Goal: Transaction & Acquisition: Obtain resource

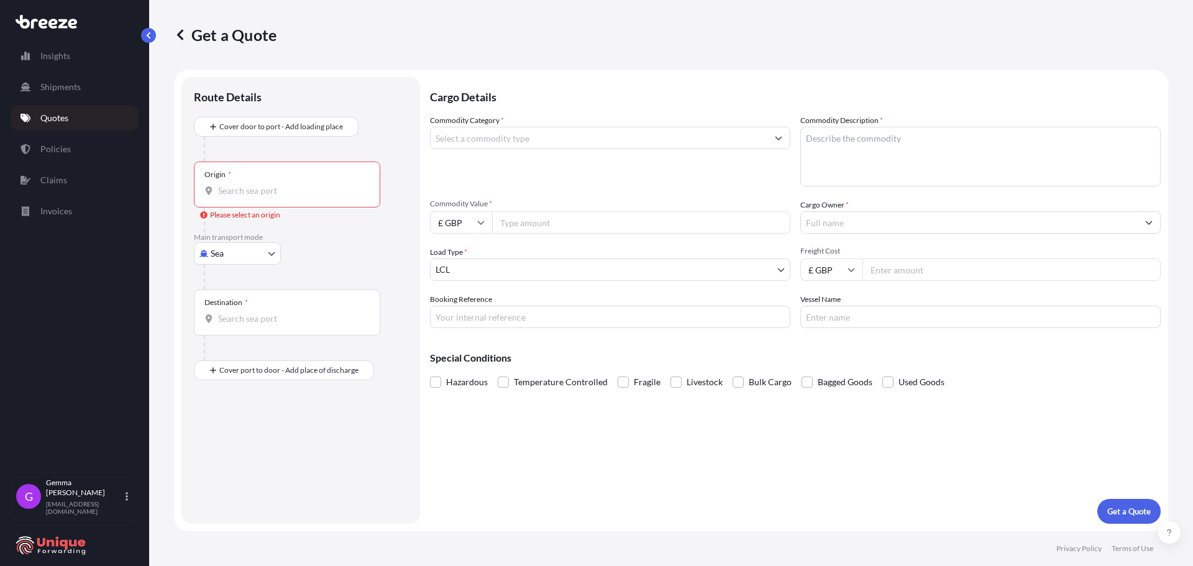
select select "Sea"
select select "1"
click at [797, 59] on div "Get a Quote" at bounding box center [671, 35] width 994 height 70
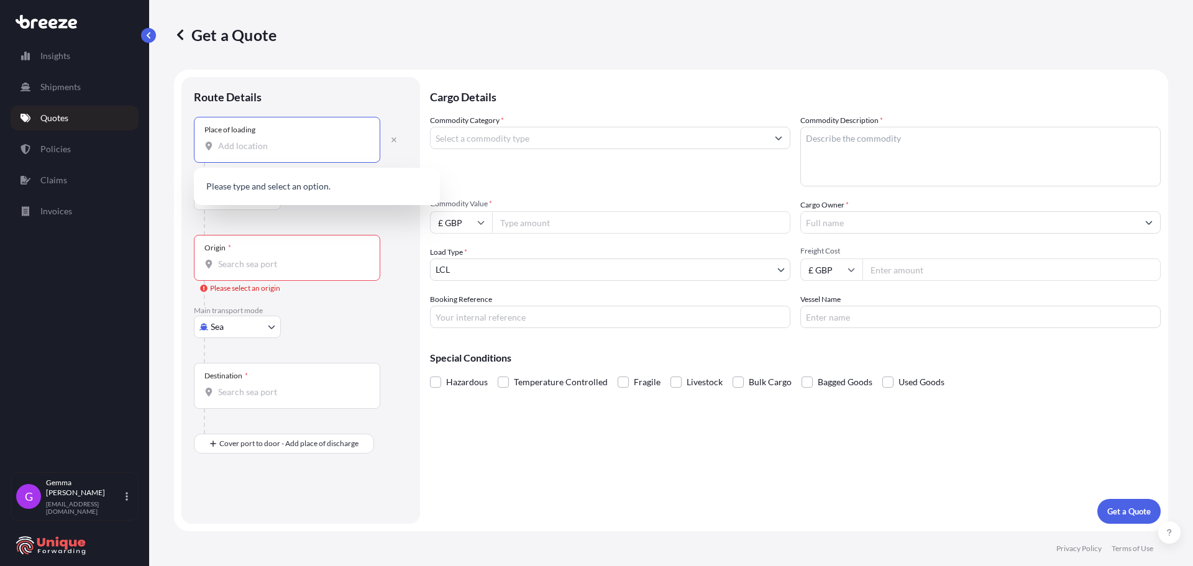
click at [320, 148] on input "Place of loading" at bounding box center [291, 146] width 147 height 12
click at [303, 152] on div "Place of loading" at bounding box center [287, 140] width 186 height 46
click at [298, 138] on div "Place of loading" at bounding box center [287, 140] width 186 height 46
click at [298, 140] on input "Place of loading" at bounding box center [291, 146] width 147 height 12
paste input "Nottingham NG7 2SD, UK"
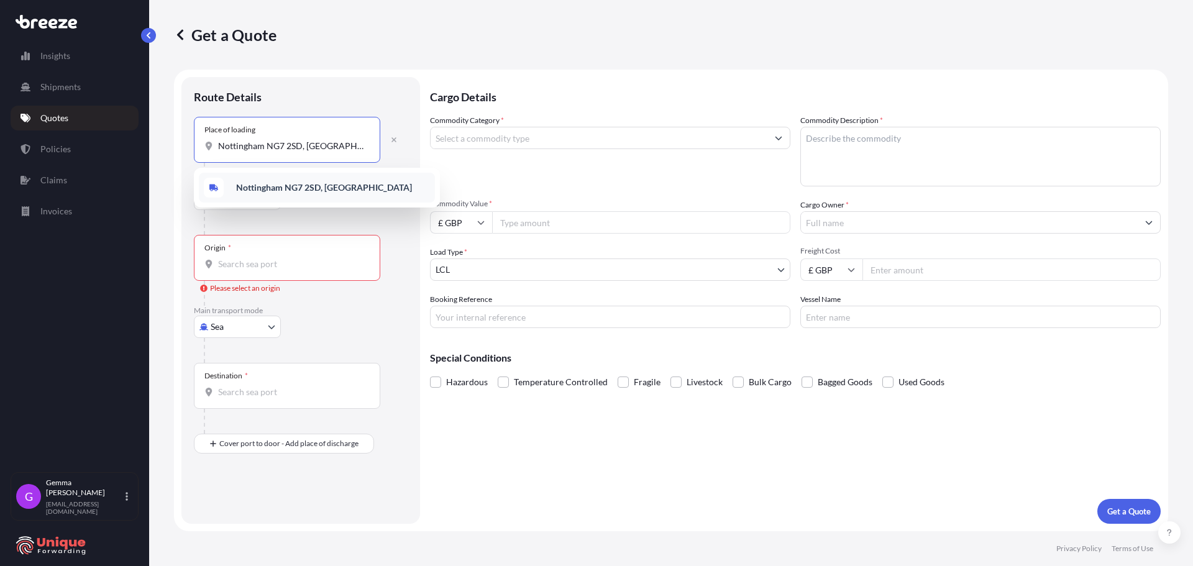
click at [381, 193] on div "Nottingham NG7 2SD, UK" at bounding box center [317, 188] width 236 height 30
type input "Nottingham NG7 2SD, UK"
click at [488, 137] on input "Commodity Category *" at bounding box center [599, 138] width 337 height 22
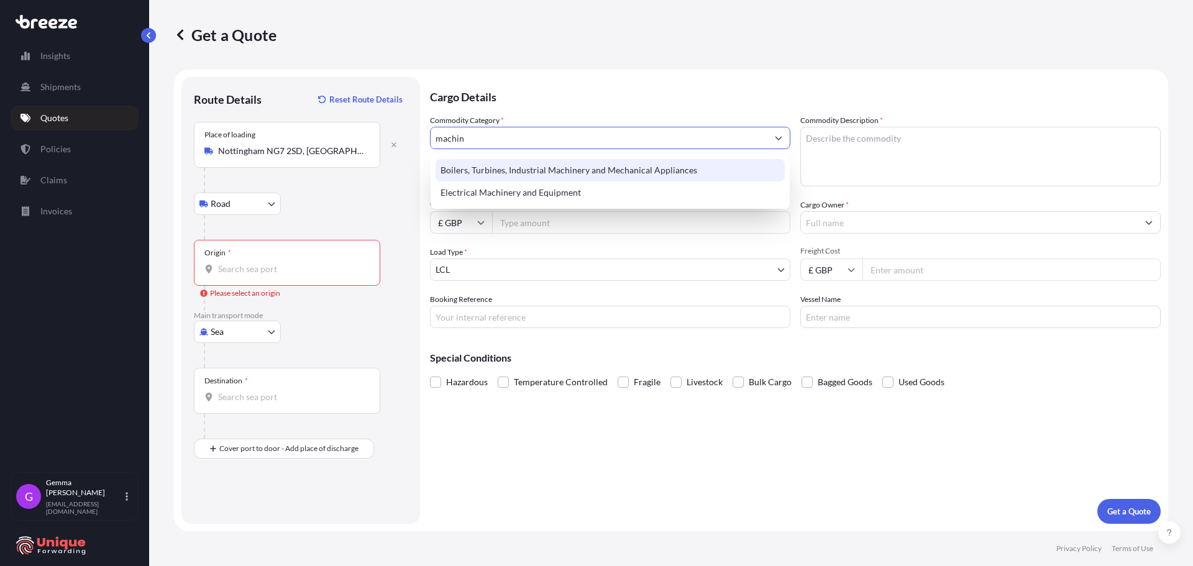
click at [550, 173] on div "Boilers, Turbines, Industrial Machinery and Mechanical Appliances" at bounding box center [610, 170] width 349 height 22
type input "Boilers, Turbines, Industrial Machinery and Mechanical Appliances"
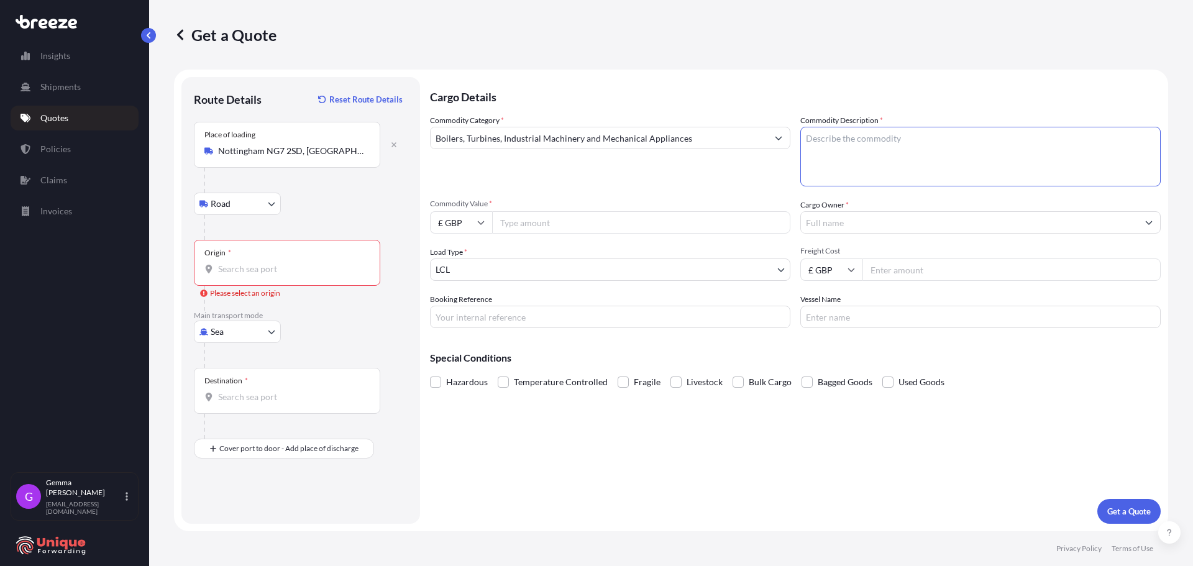
click at [886, 169] on textarea "Commodity Description *" at bounding box center [980, 157] width 360 height 60
click at [880, 149] on textarea "Commodity Description *" at bounding box center [980, 157] width 360 height 60
paste textarea "Trans Conveyor Assembly"
click at [994, 120] on div "Commodity Description * Trans Conveyor Assembly" at bounding box center [980, 150] width 360 height 72
click at [981, 137] on textarea "Trans Conveyor Assembly" at bounding box center [980, 157] width 360 height 60
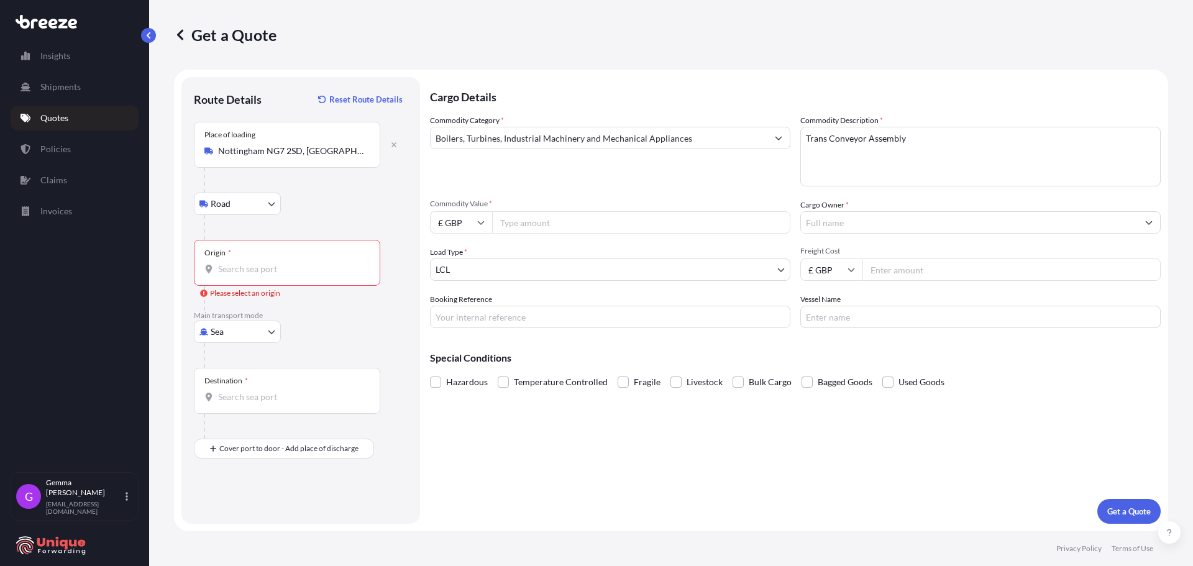
click at [849, 150] on textarea "Trans Conveyor Assembly" at bounding box center [980, 157] width 360 height 60
paste textarea "OB Magnet & Frame"
click at [933, 152] on textarea "Trans Conveyor Assembly OB Magnet & Frame" at bounding box center [980, 157] width 360 height 60
click at [850, 163] on textarea "Trans Conveyor Assembly OB Magnet & Frame" at bounding box center [980, 157] width 360 height 60
paste textarea "Support Assembly"
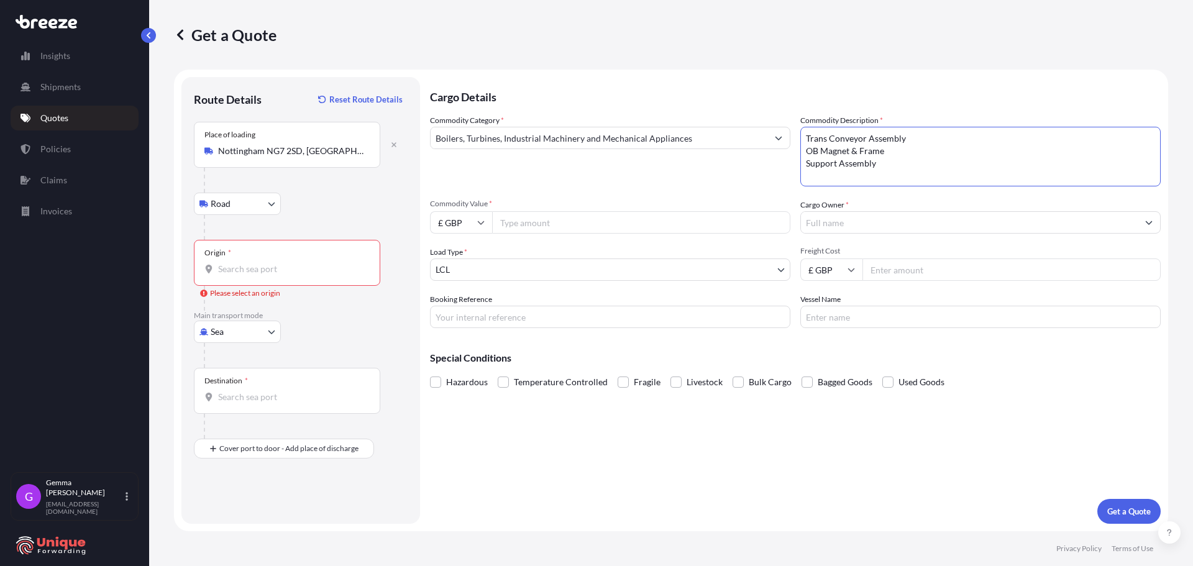
scroll to position [1, 0]
type textarea "Trans Conveyor Assembly OB Magnet & Frame Support Assembly"
click at [622, 225] on input "Commodity Value *" at bounding box center [641, 222] width 298 height 22
type input "2350"
click at [843, 219] on input "Cargo Owner *" at bounding box center [969, 222] width 337 height 22
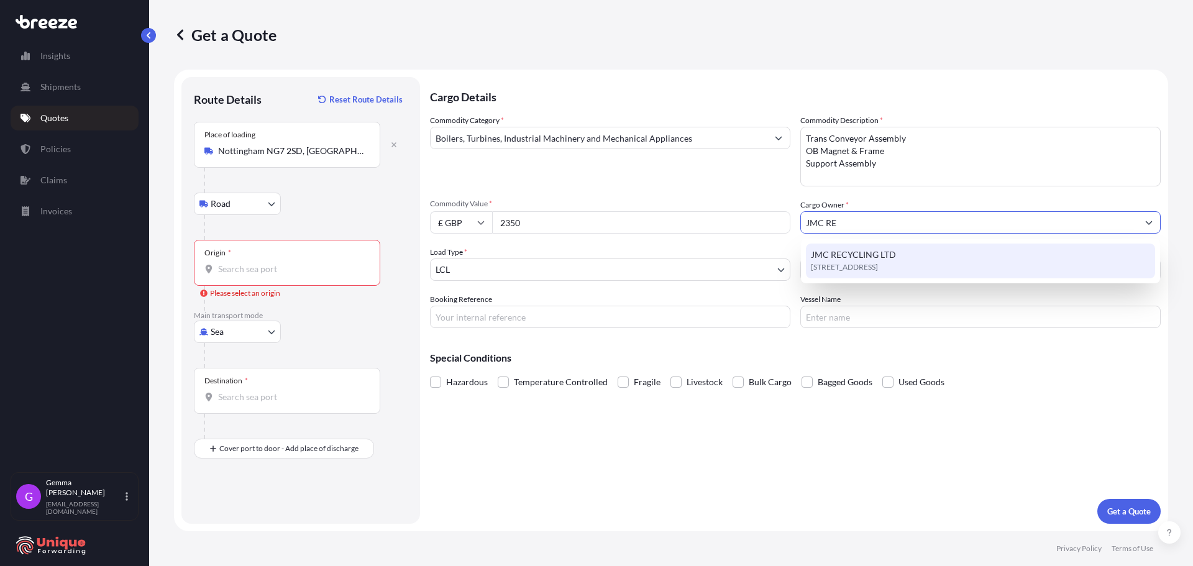
click at [877, 252] on span "JMC RECYCLING LTD" at bounding box center [853, 255] width 85 height 12
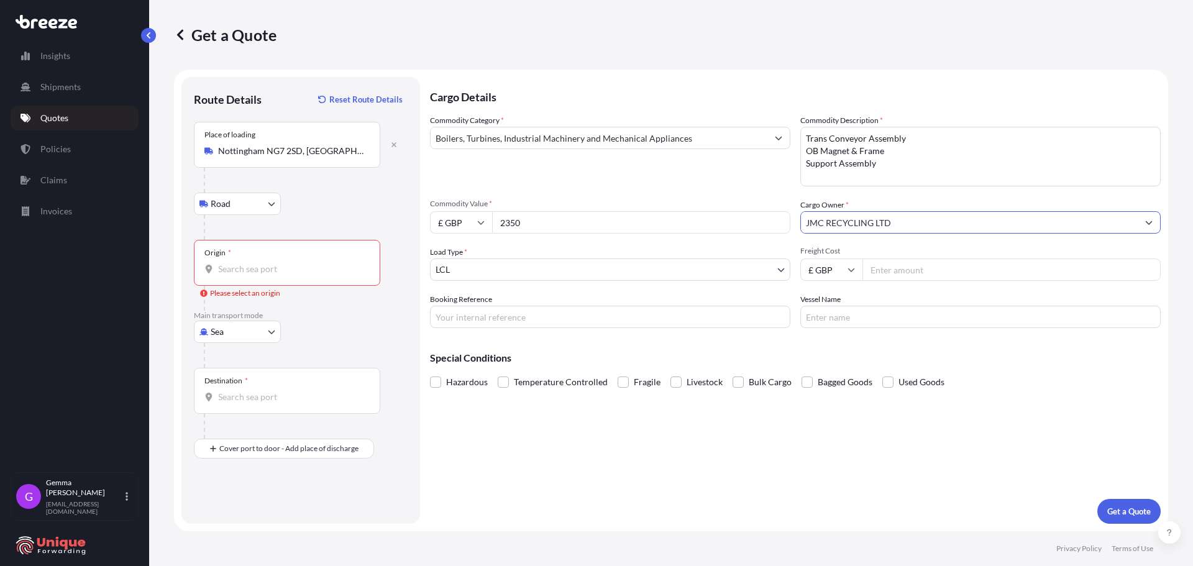
type input "JMC RECYCLING LTD"
click at [618, 268] on body "15 options available. 1 option available. 0 options available. 1 option availab…" at bounding box center [596, 283] width 1193 height 566
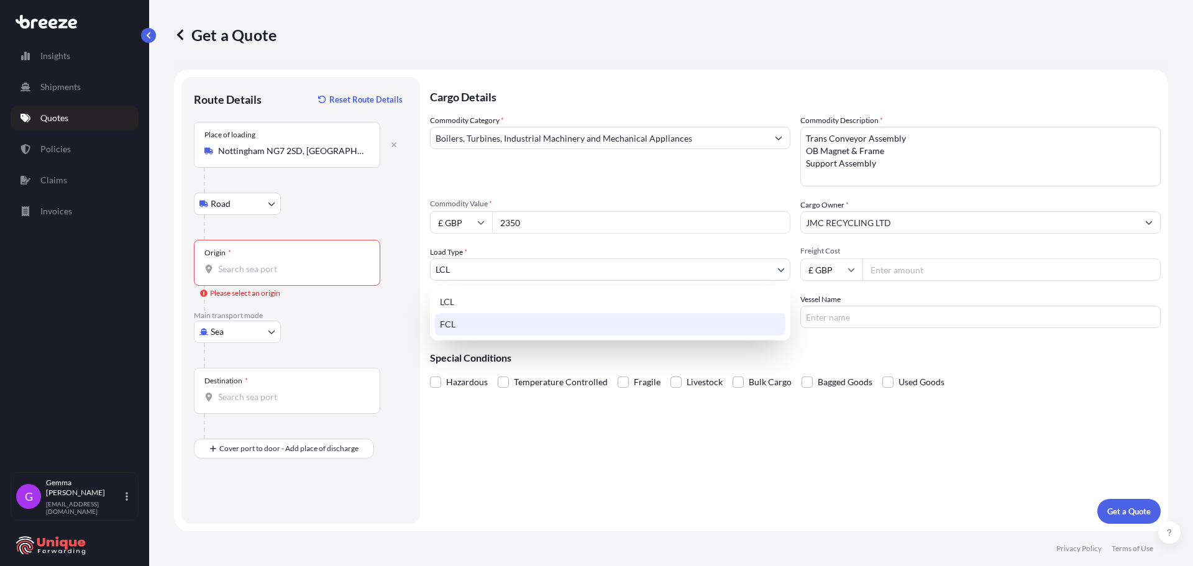
click at [460, 320] on div "FCL" at bounding box center [610, 324] width 350 height 22
select select "2"
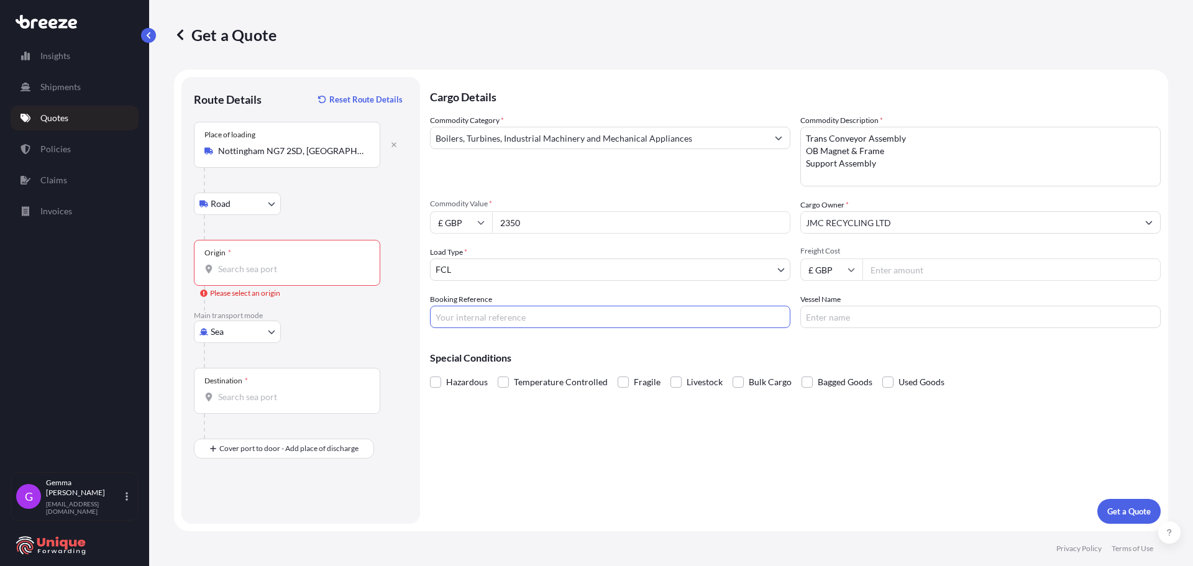
click at [603, 324] on input "Booking Reference" at bounding box center [610, 317] width 360 height 22
type input "TBC"
click at [914, 271] on input "Freight Cost" at bounding box center [1012, 270] width 298 height 22
drag, startPoint x: 697, startPoint y: 217, endPoint x: 351, endPoint y: 237, distance: 346.7
click at [351, 237] on form "Route Details Reset Route Details Place of loading Nottingham NG7 2SD, UK Road …" at bounding box center [671, 301] width 994 height 462
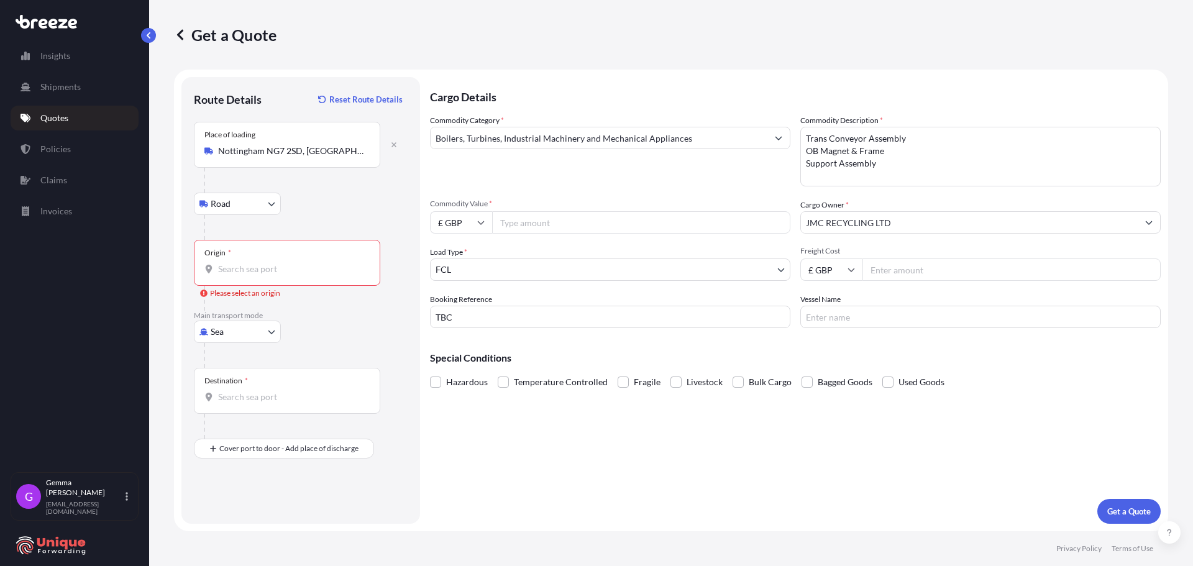
click at [965, 269] on input "Freight Cost" at bounding box center [1012, 270] width 298 height 22
type input "2350"
click at [852, 323] on input "Vessel Name" at bounding box center [980, 317] width 360 height 22
type input "TBC"
click at [598, 226] on input "Commodity Value *" at bounding box center [641, 222] width 298 height 22
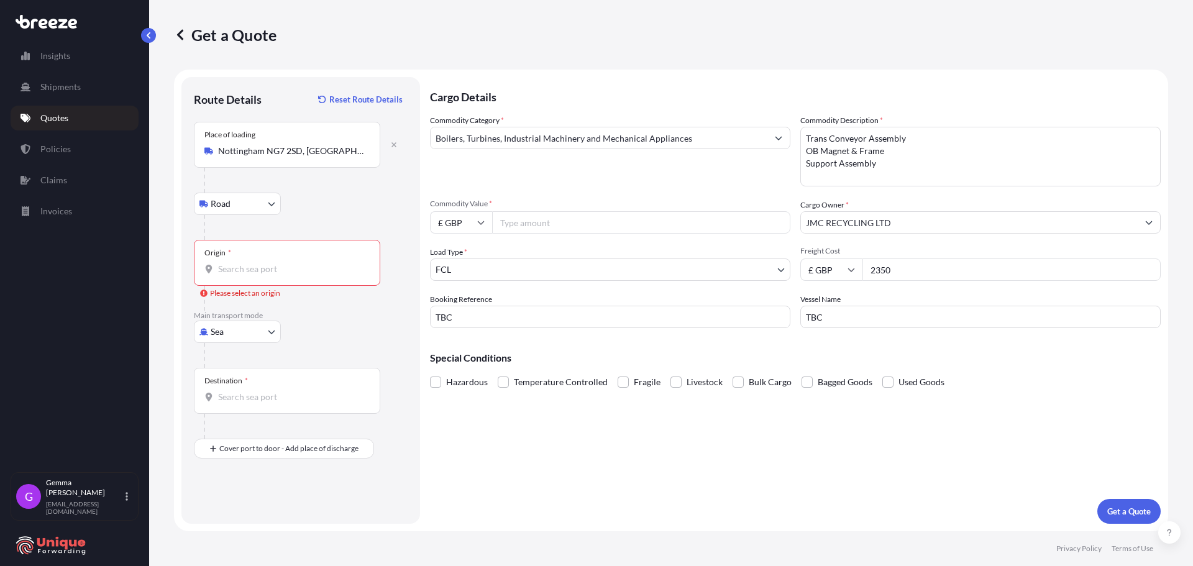
click at [531, 232] on input "Commodity Value *" at bounding box center [641, 222] width 298 height 22
type input "46000"
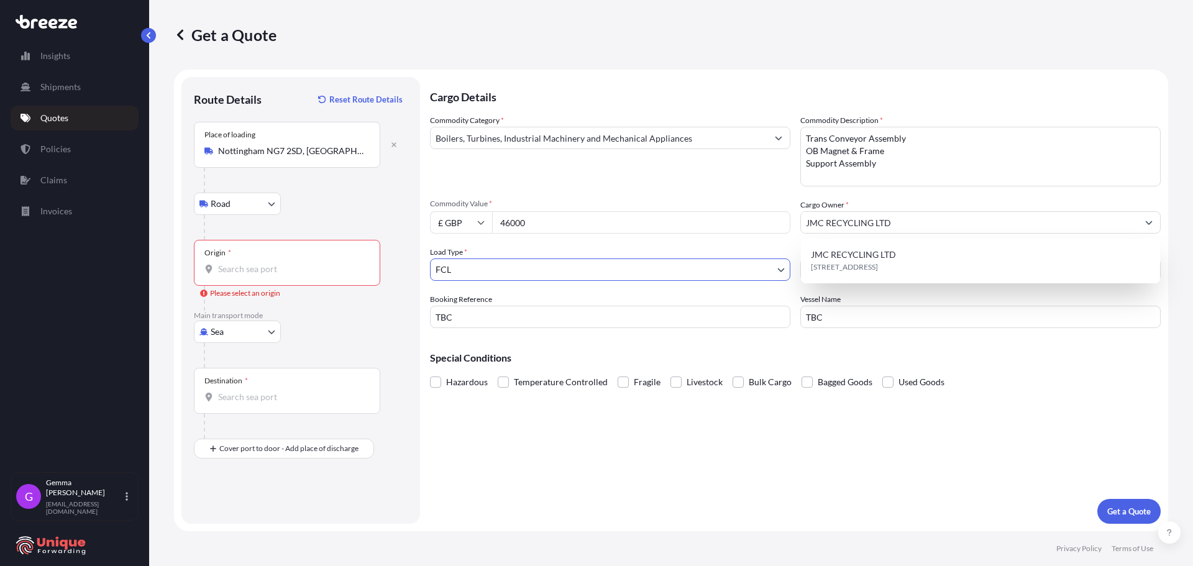
click at [603, 169] on div "Commodity Category * Boilers, Turbines, Industrial Machinery and Mechanical App…" at bounding box center [610, 150] width 360 height 72
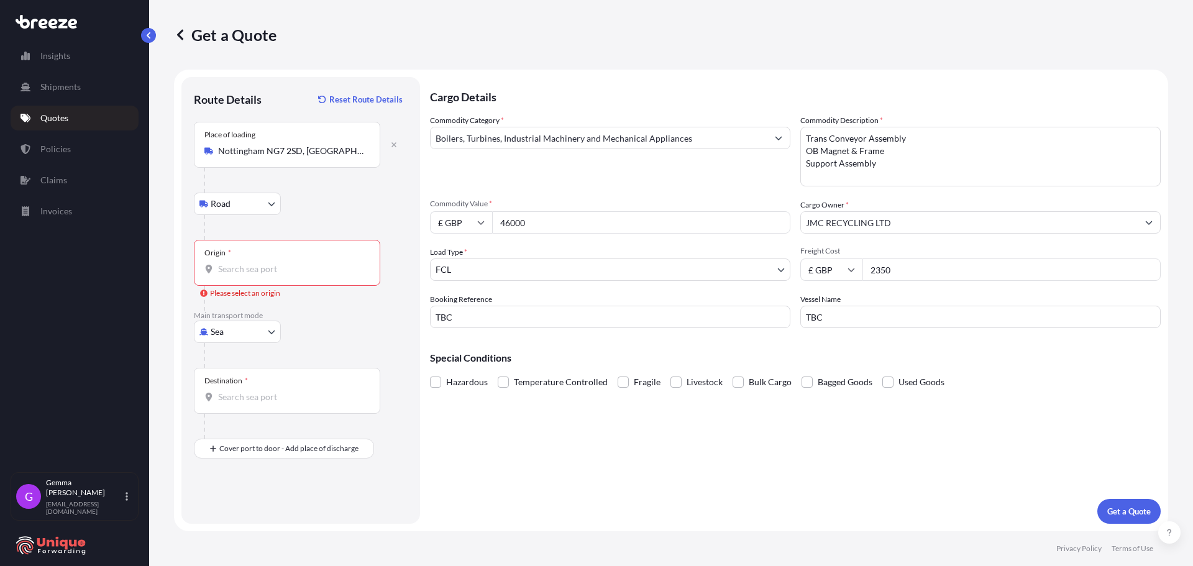
click at [915, 155] on textarea "Trans Conveyor Assembly OB Magnet & Frame Support Assembly" at bounding box center [980, 157] width 360 height 60
click at [912, 317] on input "TBC" at bounding box center [980, 317] width 360 height 22
click at [1045, 368] on div "Special Conditions Hazardous Temperature Controlled Fragile Livestock Bulk Carg…" at bounding box center [795, 364] width 731 height 53
click at [1122, 512] on p "Get a Quote" at bounding box center [1129, 511] width 44 height 12
click at [240, 195] on body "Insights Shipments Quotes Policies Claims Invoices G Gemma Webster gwebster@uni…" at bounding box center [596, 283] width 1193 height 566
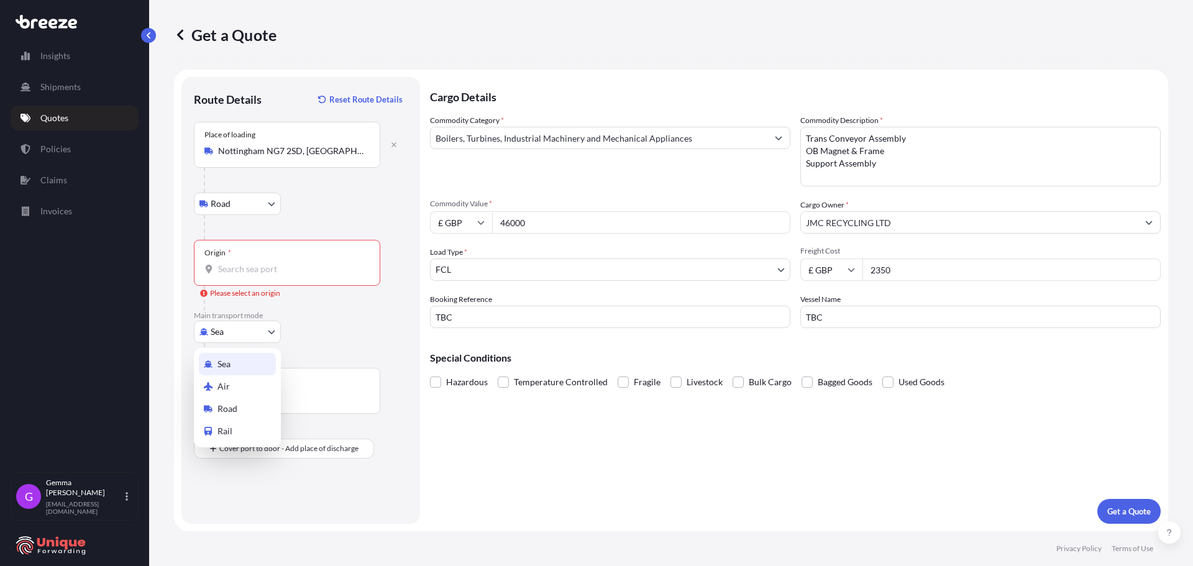
click at [264, 328] on body "Insights Shipments Quotes Policies Claims Invoices G Gemma Webster gwebster@uni…" at bounding box center [596, 283] width 1193 height 566
click at [265, 339] on body "Insights Shipments Quotes Policies Claims Invoices G Gemma Webster gwebster@uni…" at bounding box center [596, 283] width 1193 height 566
drag, startPoint x: 369, startPoint y: 464, endPoint x: 369, endPoint y: 452, distance: 12.4
click at [369, 458] on div "Route Details Reset Route Details Place of loading Nottingham NG7 2SD, UK Road …" at bounding box center [301, 300] width 214 height 422
click at [390, 162] on div "Place of loading Nottingham NG7 2SD, UK" at bounding box center [301, 145] width 214 height 46
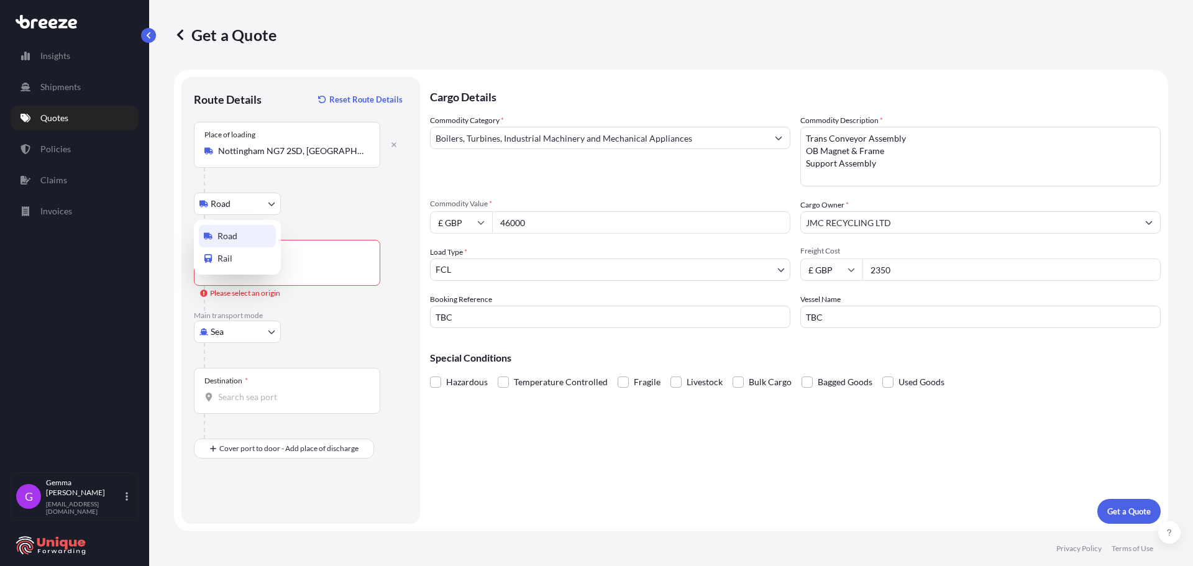
click at [269, 208] on body "Insights Shipments Quotes Policies Claims Invoices G Gemma Webster gwebster@uni…" at bounding box center [596, 283] width 1193 height 566
click at [307, 274] on input "Origin * Please select an origin" at bounding box center [291, 269] width 147 height 12
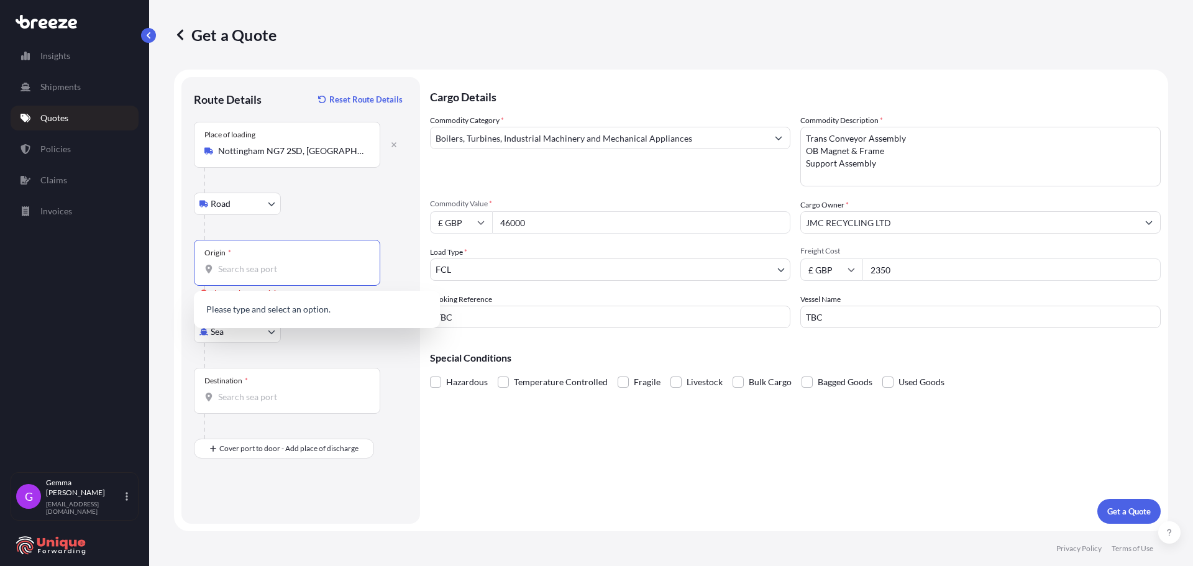
click at [307, 270] on input "Origin * Please select an origin" at bounding box center [291, 269] width 147 height 12
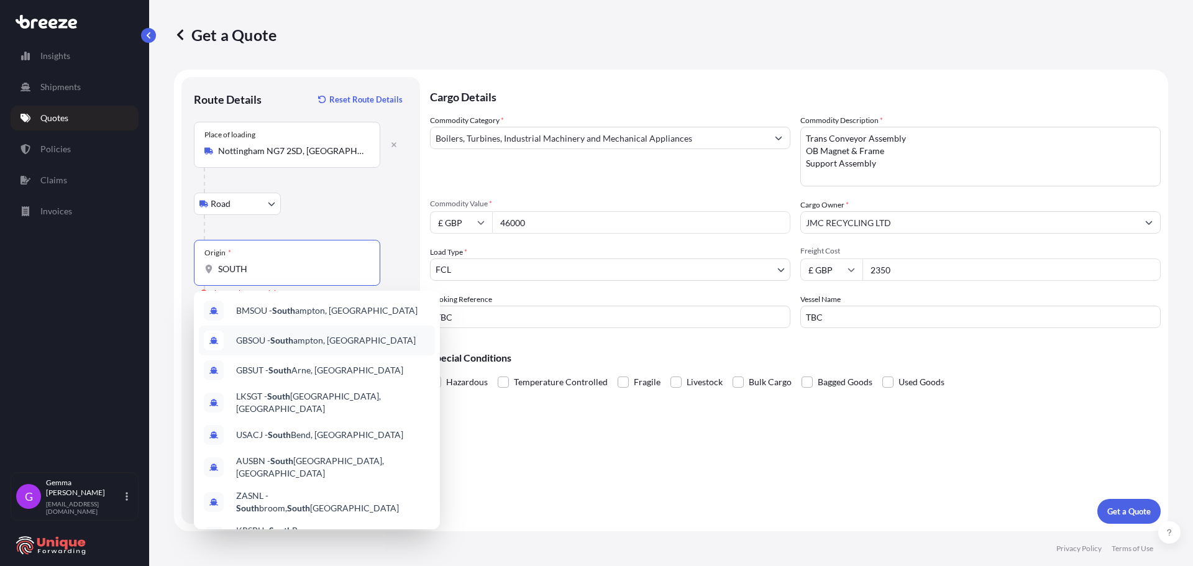
click at [364, 341] on span "GBSOU - South ampton, United Kingdom" at bounding box center [326, 340] width 180 height 12
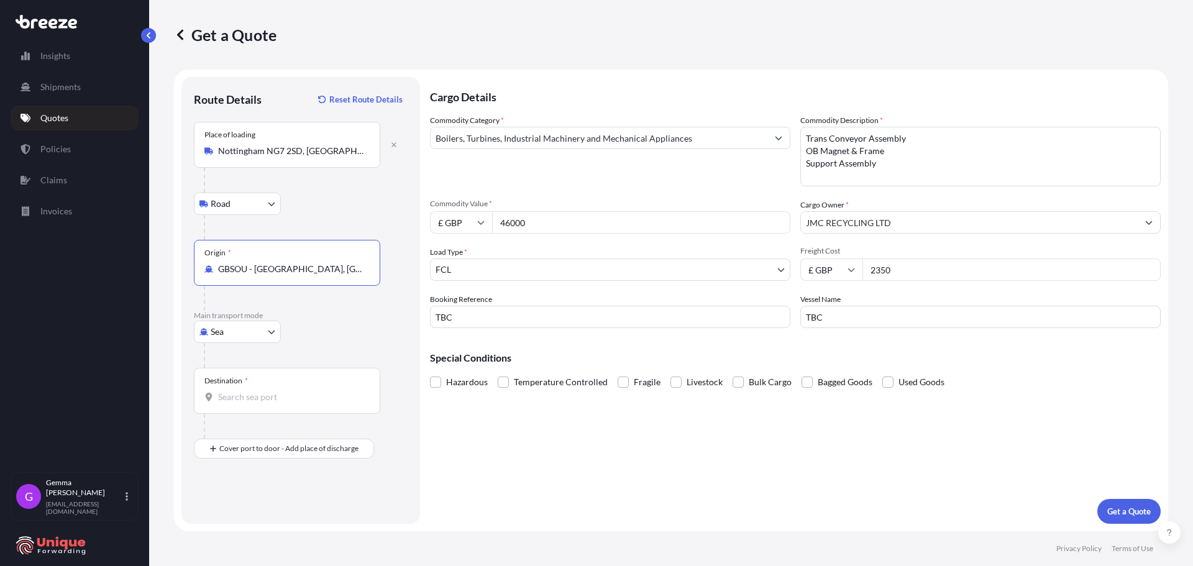
type input "GBSOU - Southampton, United Kingdom"
click at [279, 398] on input "Destination *" at bounding box center [291, 397] width 147 height 12
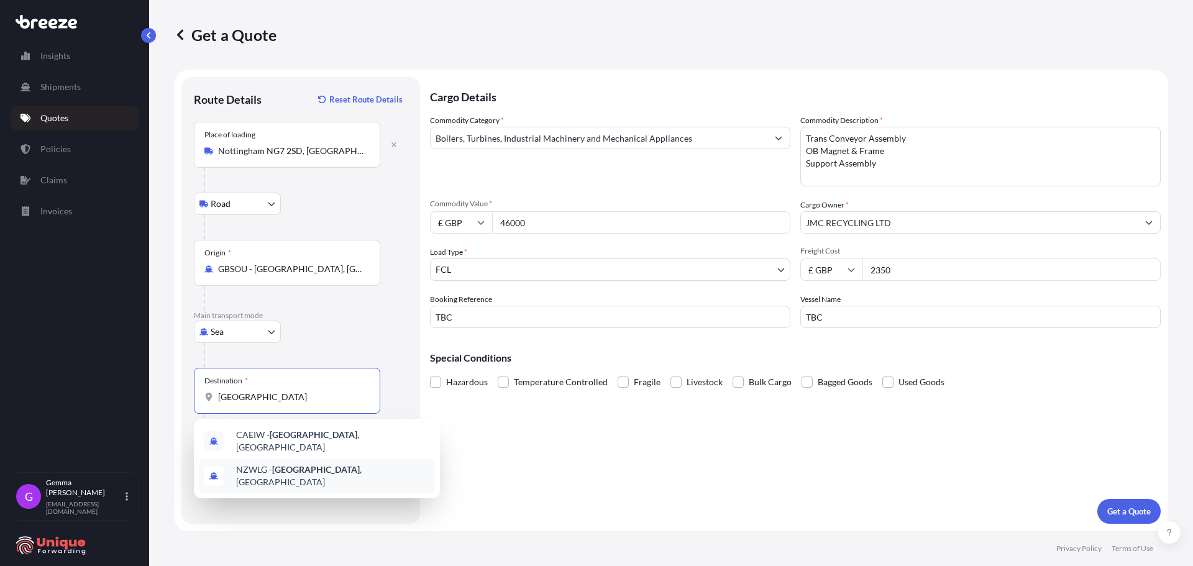
click at [341, 460] on div "NZWLG - Wellington , New Zealand" at bounding box center [317, 476] width 236 height 35
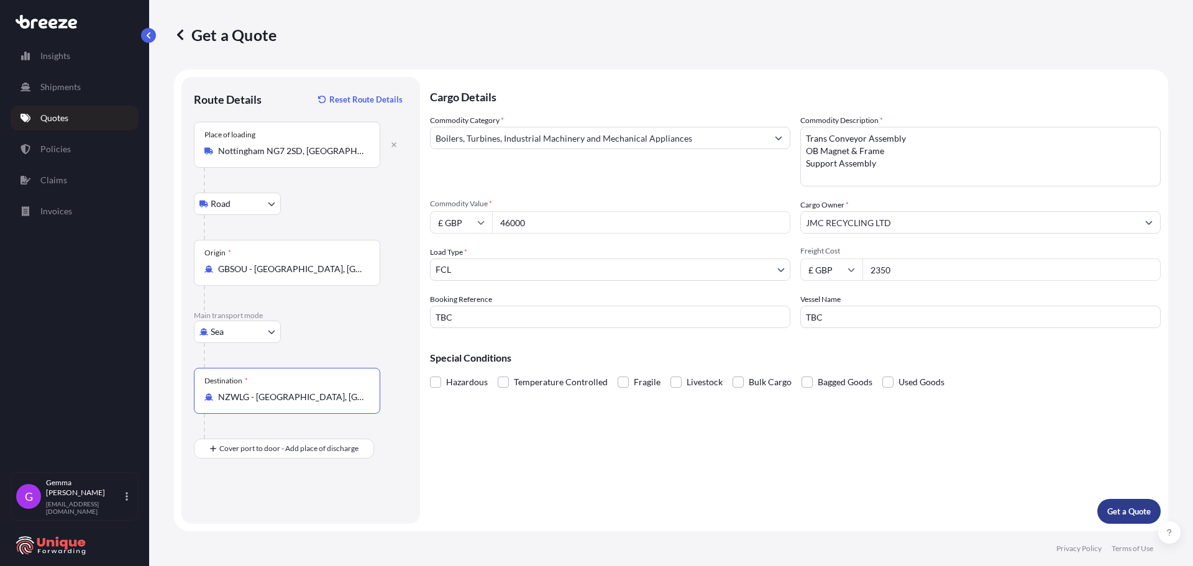
type input "NZWLG - Wellington, New Zealand"
click at [1120, 512] on p "Get a Quote" at bounding box center [1129, 511] width 44 height 12
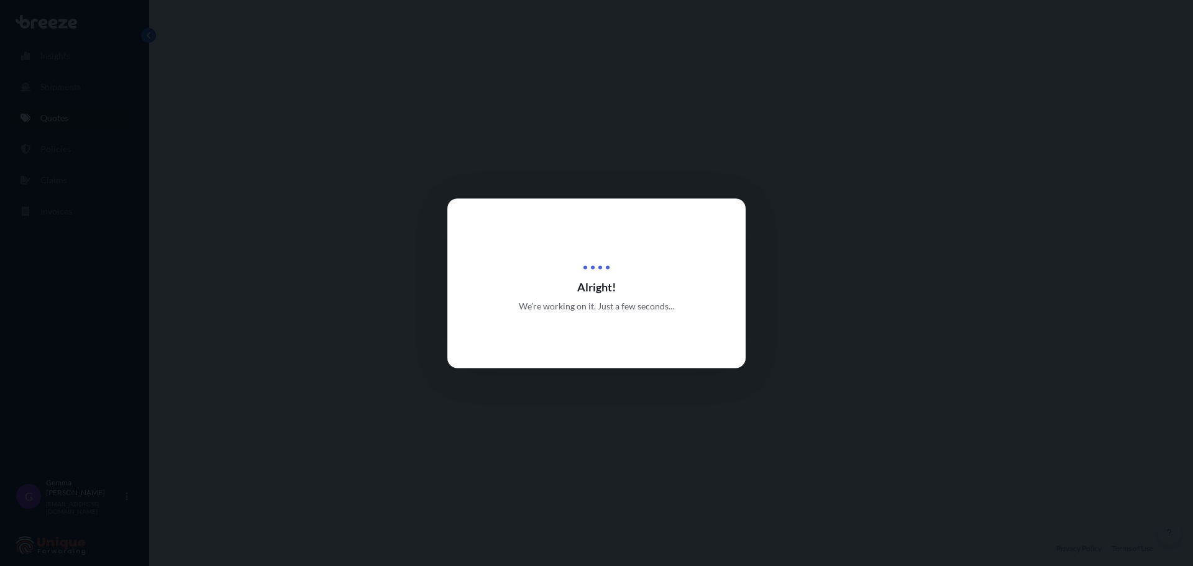
select select "Road"
select select "Sea"
select select "2"
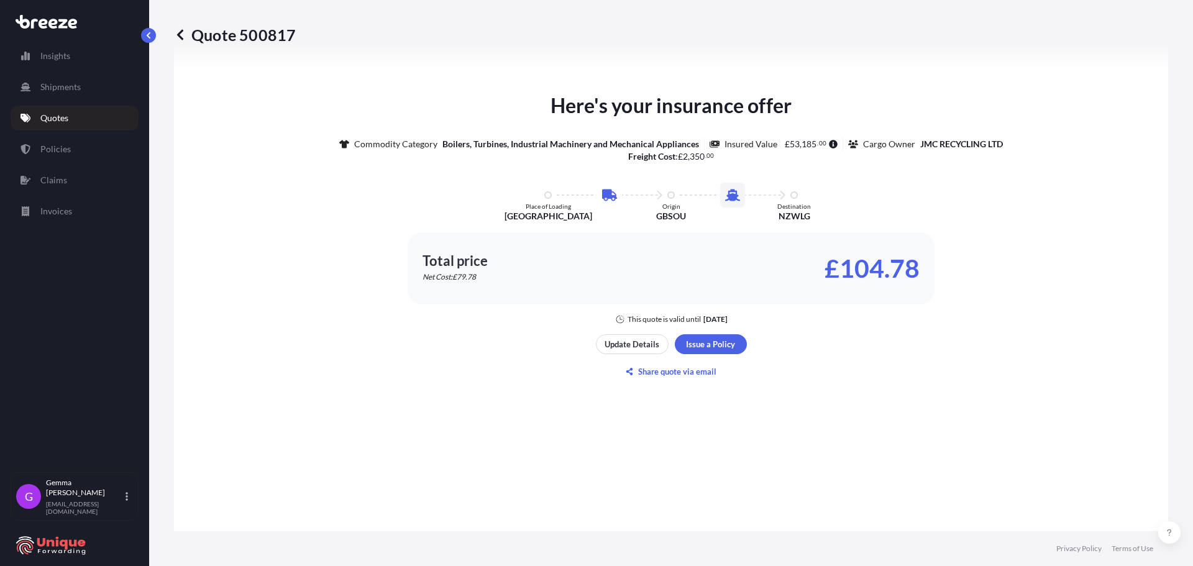
scroll to position [738, 0]
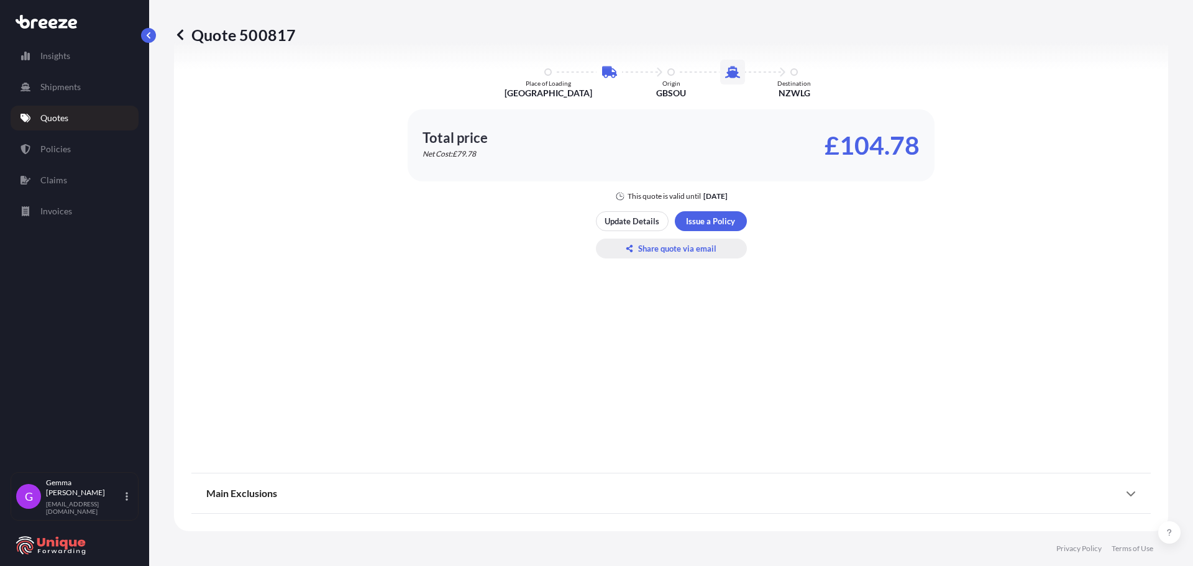
click at [669, 247] on p "Share quote via email" at bounding box center [677, 248] width 78 height 12
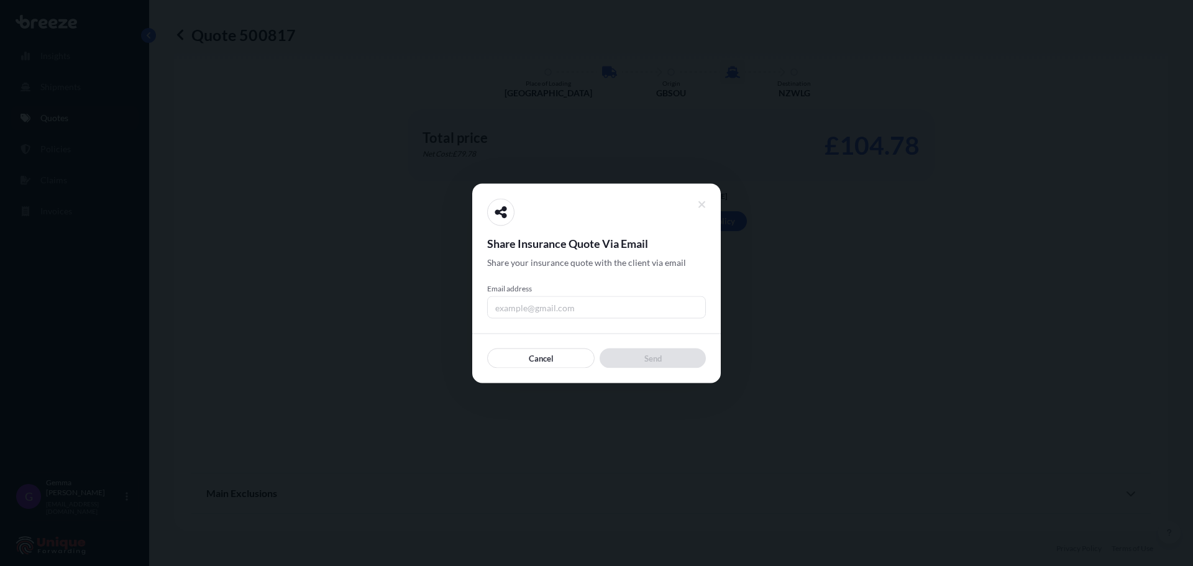
click at [572, 304] on input "Email address" at bounding box center [596, 307] width 219 height 22
click at [657, 311] on input "[EMAIL_ADDRESS][DOMAIN_NAME]" at bounding box center [596, 307] width 219 height 22
type input "[EMAIL_ADDRESS][DOMAIN_NAME]"
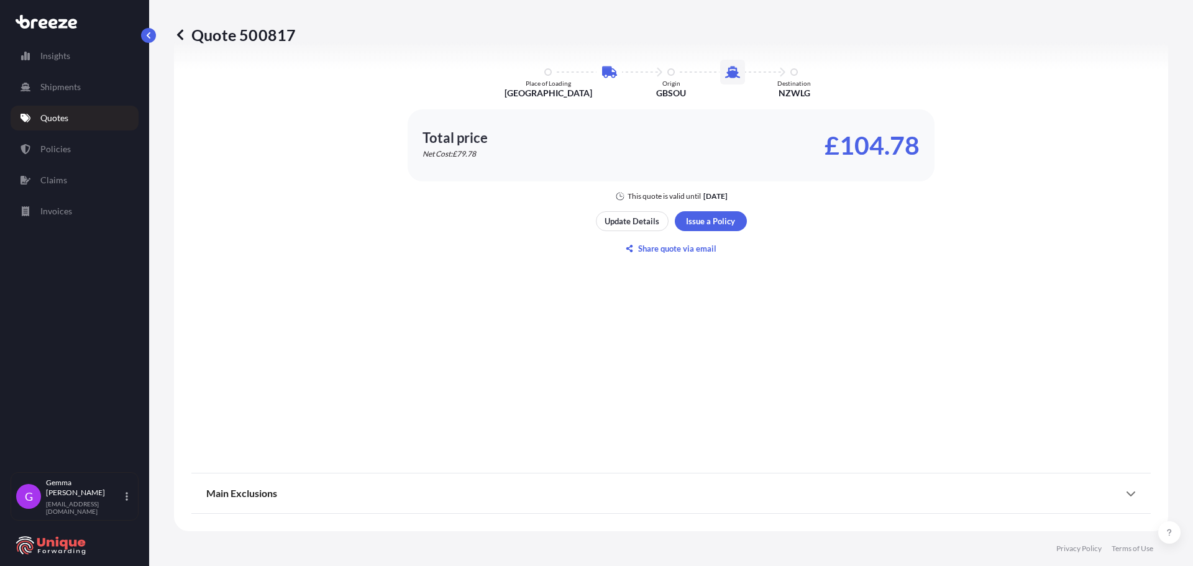
drag, startPoint x: 865, startPoint y: 365, endPoint x: 868, endPoint y: 373, distance: 8.7
click at [865, 365] on div "Here's your insurance offer Commodity Category Boilers, Turbines, Industrial Ma…" at bounding box center [671, 113] width 960 height 695
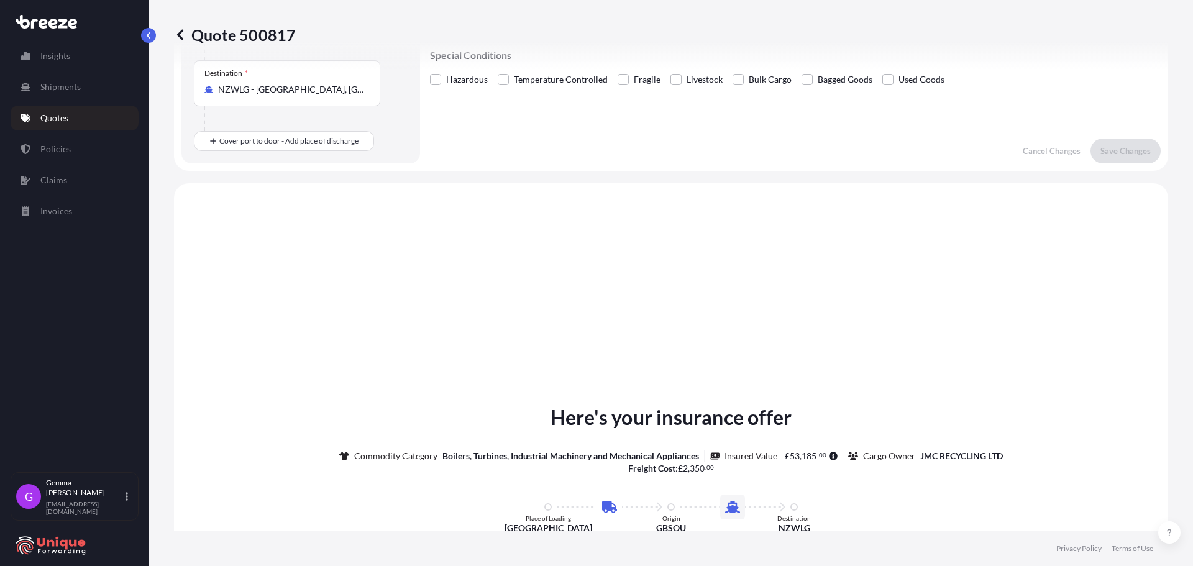
scroll to position [0, 0]
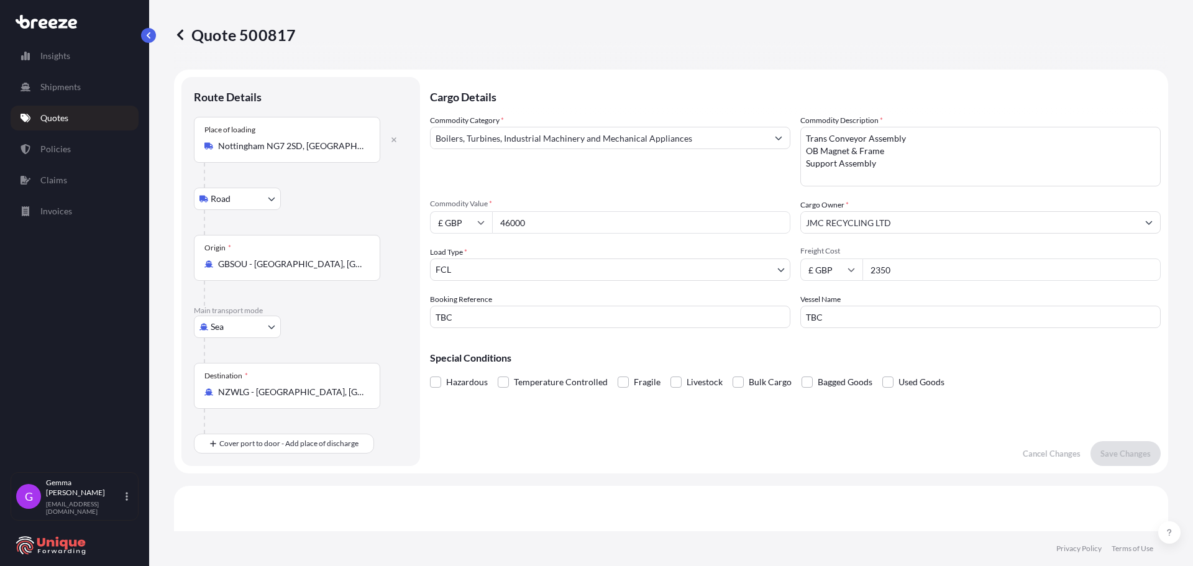
click at [830, 419] on div "Cargo Details Commodity Category * Boilers, Turbines, Industrial Machinery and …" at bounding box center [795, 271] width 731 height 389
click at [561, 443] on div "Cargo Details Commodity Category * Boilers, Turbines, Industrial Machinery and …" at bounding box center [795, 271] width 731 height 389
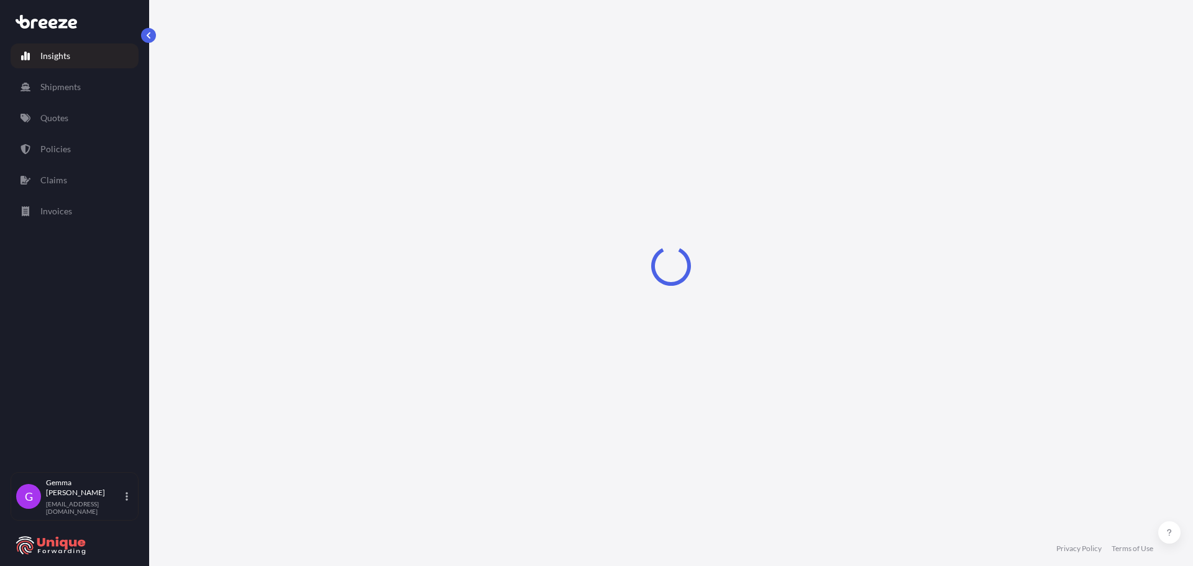
select select "2025"
